Goal: Information Seeking & Learning: Learn about a topic

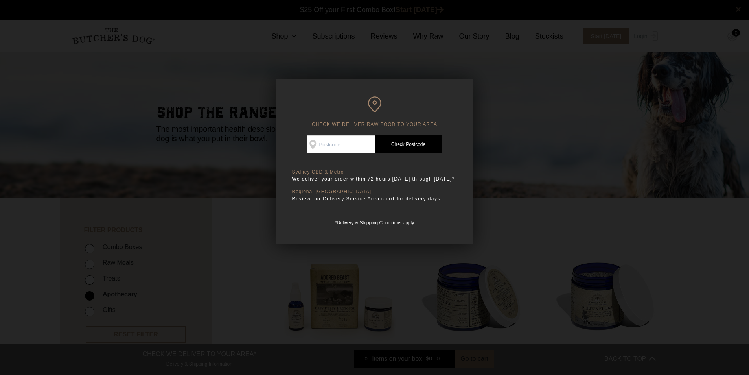
click at [461, 88] on div "CHECK WE DELIVER RAW FOOD TO YOUR AREA Good news! We deliver to your area Check…" at bounding box center [374, 161] width 197 height 165
click at [253, 75] on div at bounding box center [374, 187] width 749 height 375
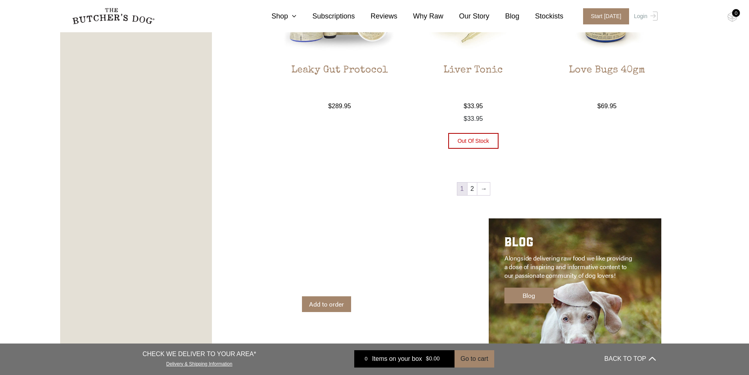
scroll to position [983, 0]
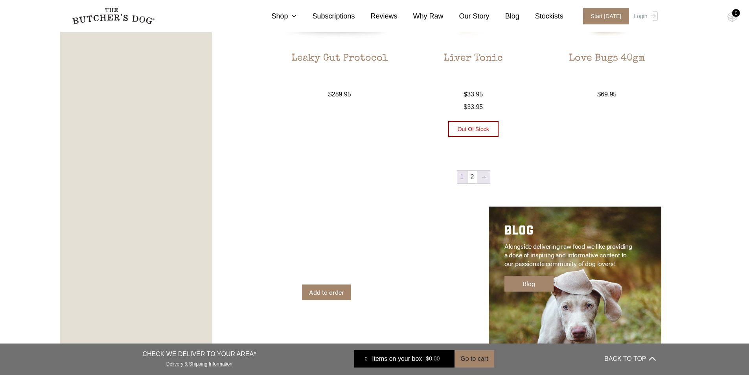
click at [481, 178] on link "→" at bounding box center [483, 177] width 13 height 13
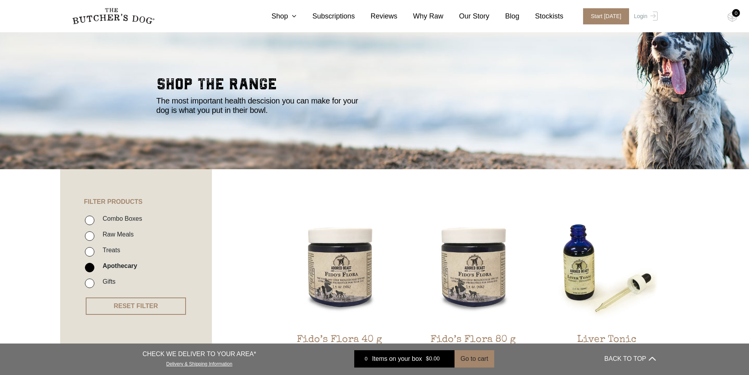
scroll to position [20, 0]
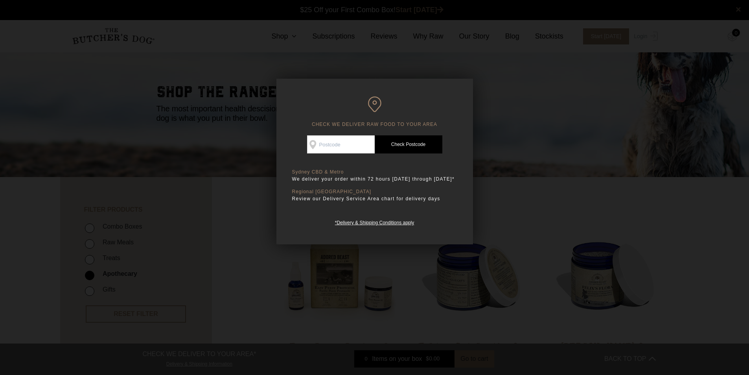
click at [555, 86] on div at bounding box center [374, 187] width 749 height 375
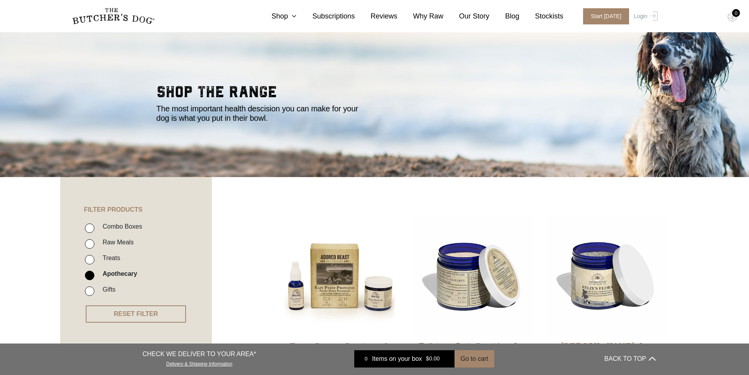
scroll to position [178, 0]
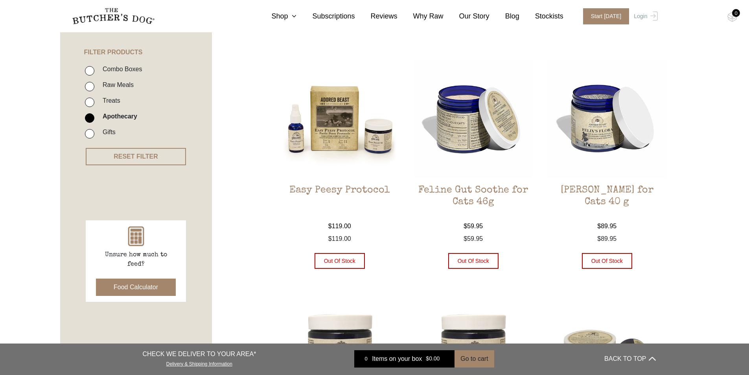
click at [337, 186] on h2 "Easy Peesy Protocol" at bounding box center [339, 202] width 119 height 37
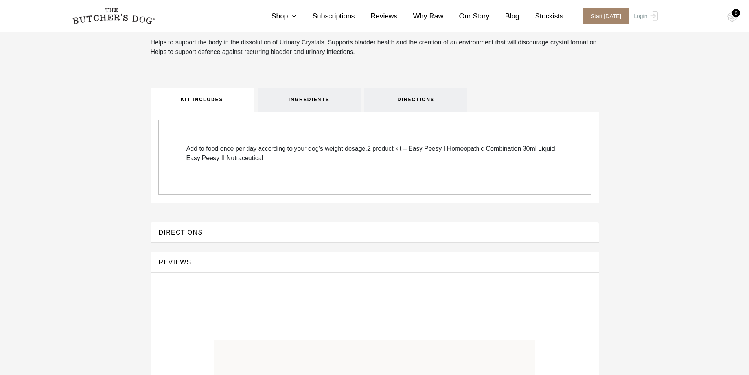
scroll to position [432, 0]
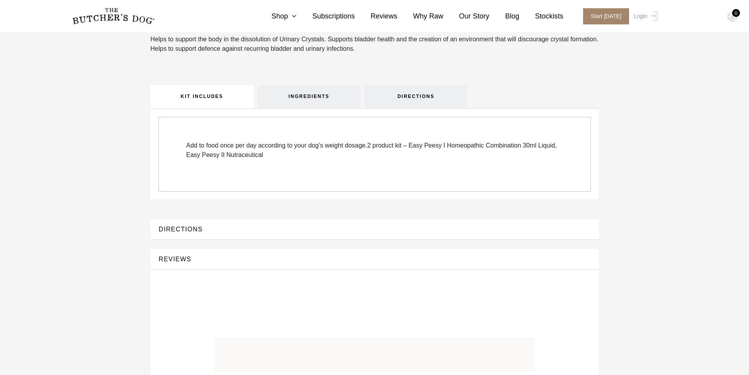
click at [189, 234] on button "DIRECTIONS" at bounding box center [374, 229] width 432 height 11
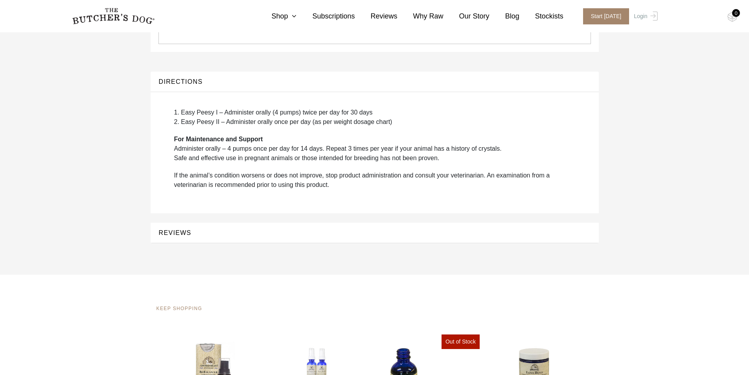
scroll to position [590, 0]
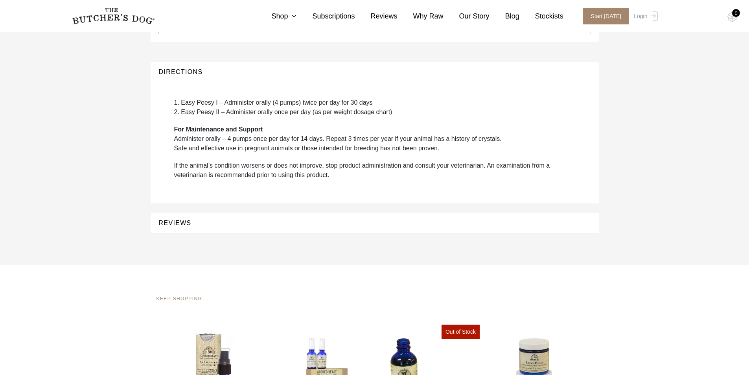
click at [183, 228] on button "REVIEWS" at bounding box center [374, 222] width 432 height 11
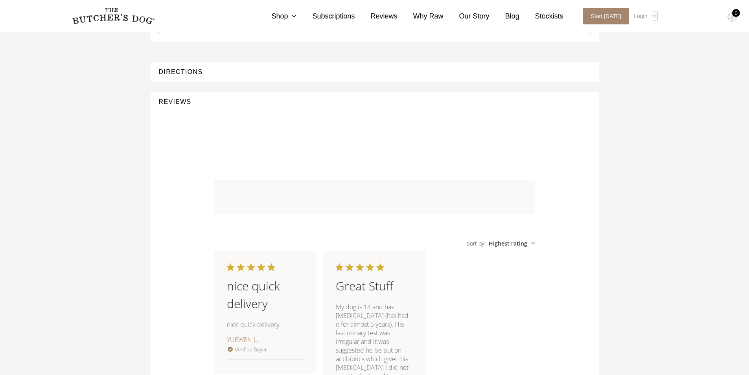
scroll to position [747, 0]
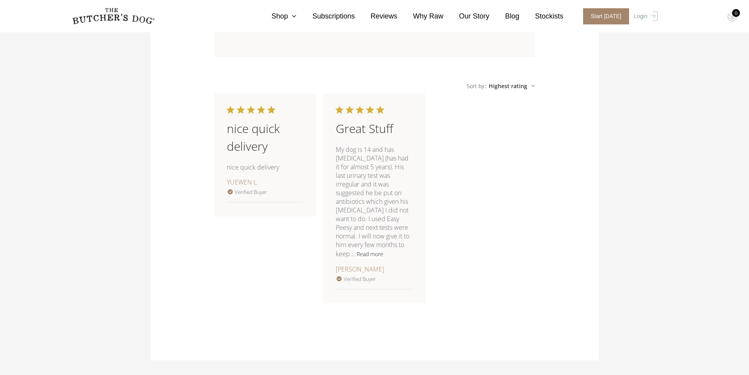
click at [357, 258] on button "Read more" at bounding box center [370, 253] width 27 height 9
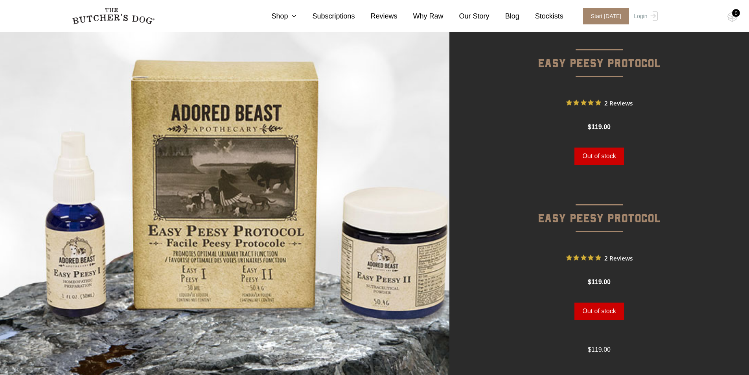
scroll to position [0, 0]
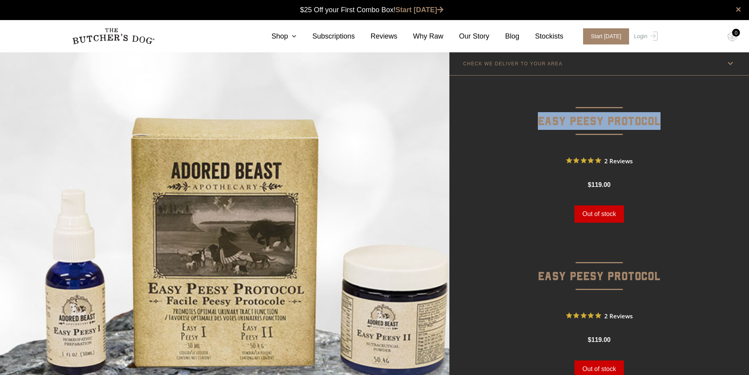
drag, startPoint x: 539, startPoint y: 122, endPoint x: 663, endPoint y: 123, distance: 124.2
click at [663, 123] on p "Easy Peesy Protocol" at bounding box center [599, 108] width 300 height 59
copy p "Easy Peesy Protocol"
